Goal: Find specific page/section: Find specific page/section

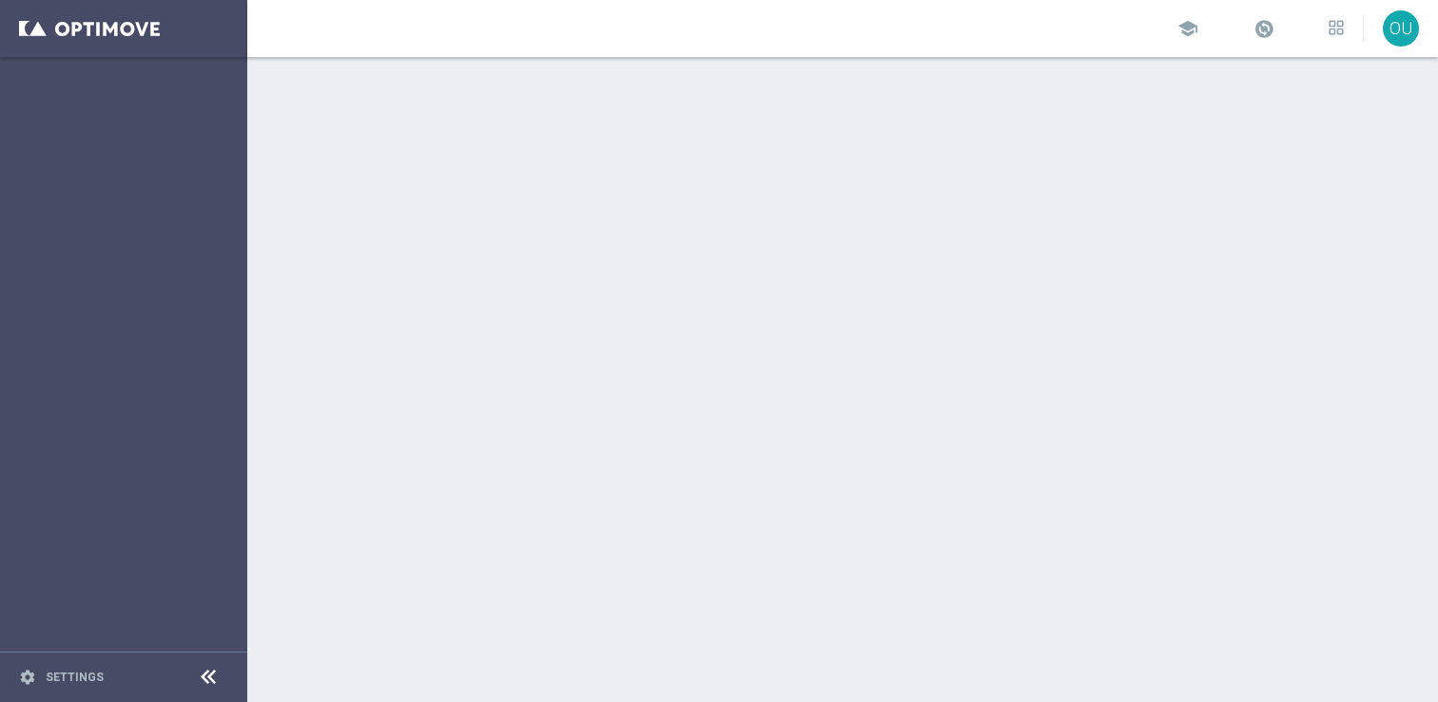
click at [212, 672] on icon at bounding box center [208, 677] width 23 height 23
